Goal: Task Accomplishment & Management: Use online tool/utility

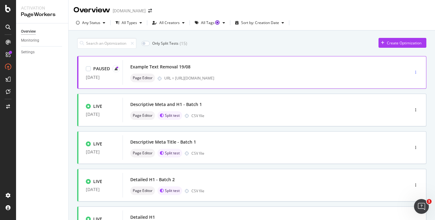
click at [416, 70] on div "button" at bounding box center [416, 72] width 6 height 9
click at [255, 63] on div "Example Text Removal 19/08" at bounding box center [256, 67] width 253 height 9
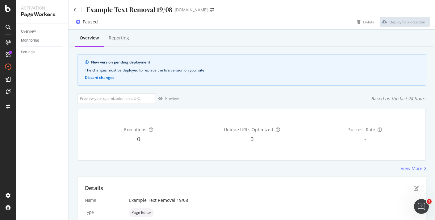
click at [77, 11] on div "Example Text Removal 19/08" at bounding box center [122, 10] width 99 height 10
click at [76, 11] on icon at bounding box center [74, 10] width 3 height 4
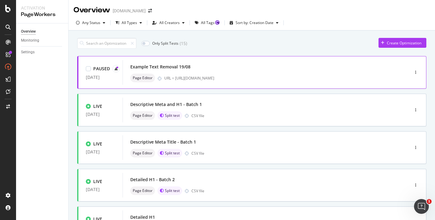
click at [189, 68] on div "Example Text Removal 19/08" at bounding box center [160, 67] width 60 height 6
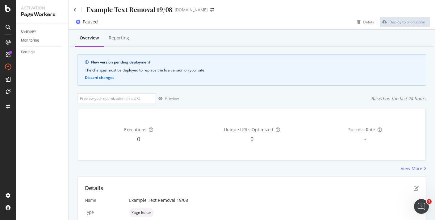
click at [77, 9] on div "Example Text Removal 19/08" at bounding box center [122, 10] width 99 height 10
click at [75, 9] on icon at bounding box center [74, 10] width 3 height 4
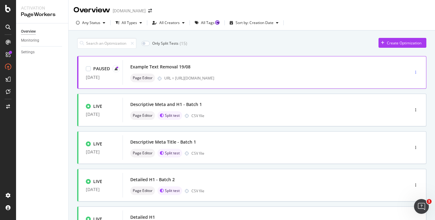
click at [415, 70] on div "button" at bounding box center [416, 72] width 6 height 9
click at [408, 85] on div "Edit" at bounding box center [406, 84] width 6 height 5
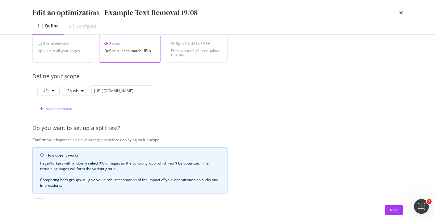
scroll to position [127, 0]
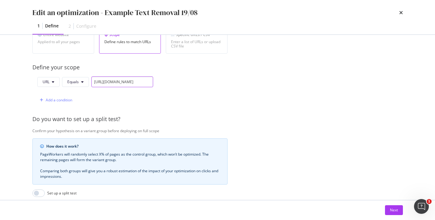
click at [121, 84] on input "https://www.twinkl.com/resources/kindergarten-usa/math-kindergarten-usa/problem…" at bounding box center [122, 82] width 62 height 11
click at [387, 203] on div "Next" at bounding box center [217, 211] width 395 height 20
click at [390, 207] on div "Next" at bounding box center [394, 210] width 8 height 9
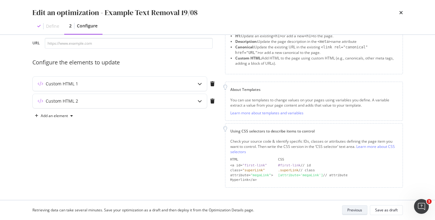
scroll to position [34, 0]
click at [139, 43] on input "modal" at bounding box center [129, 44] width 168 height 11
paste input "https://www.twinkl.com/resources/kindergarten-usa/math-kindergarten-usa/problem…"
type input "https://www.twinkl.com/resources/kindergarten-usa/math-kindergarten-usa/problem…"
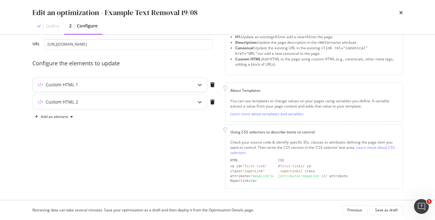
click at [200, 86] on icon "modal" at bounding box center [200, 85] width 4 height 4
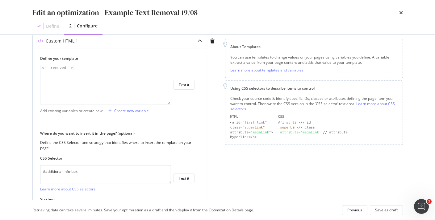
scroll to position [122, 0]
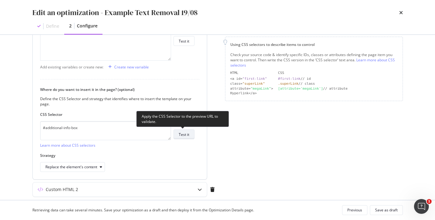
click at [183, 133] on div "Test it" at bounding box center [184, 134] width 10 height 5
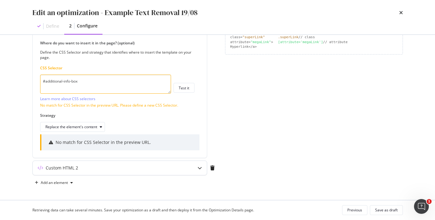
click at [201, 166] on icon "modal" at bounding box center [200, 168] width 4 height 4
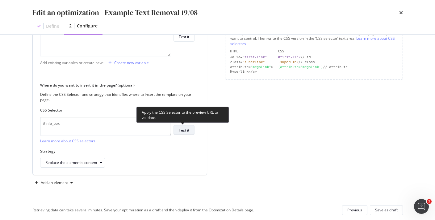
click at [178, 128] on button "Test it" at bounding box center [183, 130] width 21 height 10
